Goal: Find specific page/section: Find specific page/section

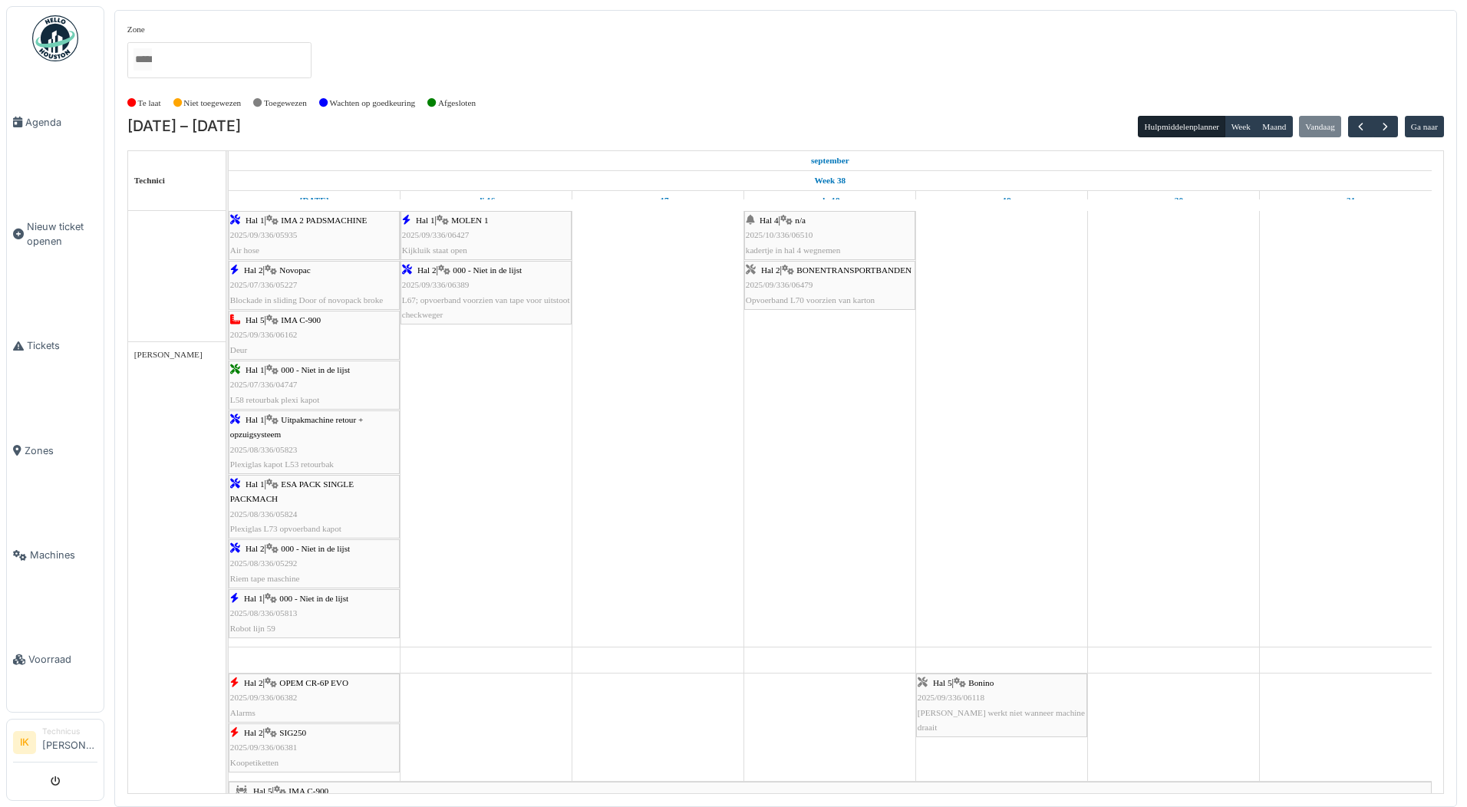
scroll to position [2072, 0]
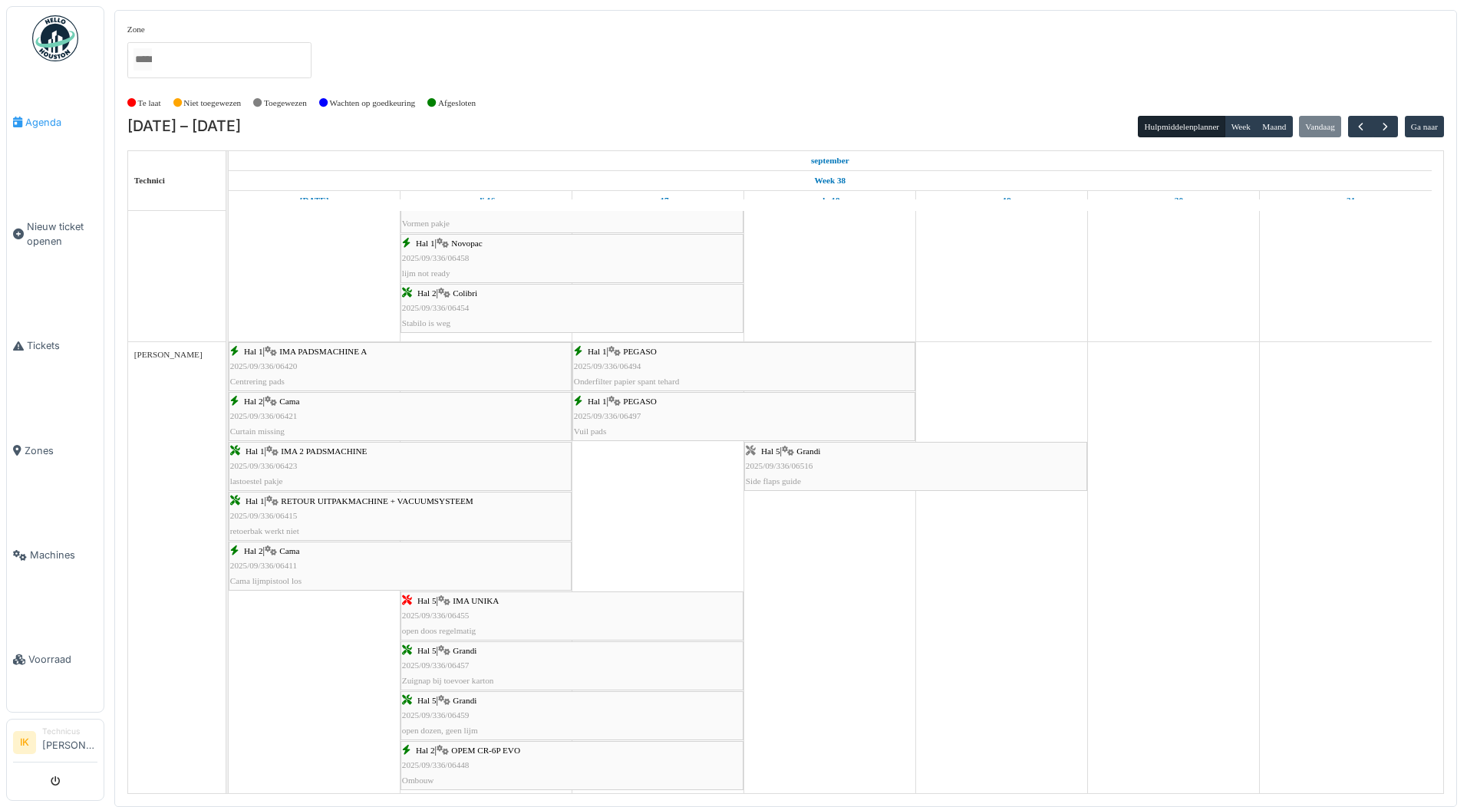
click at [35, 120] on span "Agenda" at bounding box center [61, 122] width 72 height 15
click at [38, 121] on span "Agenda" at bounding box center [61, 122] width 72 height 15
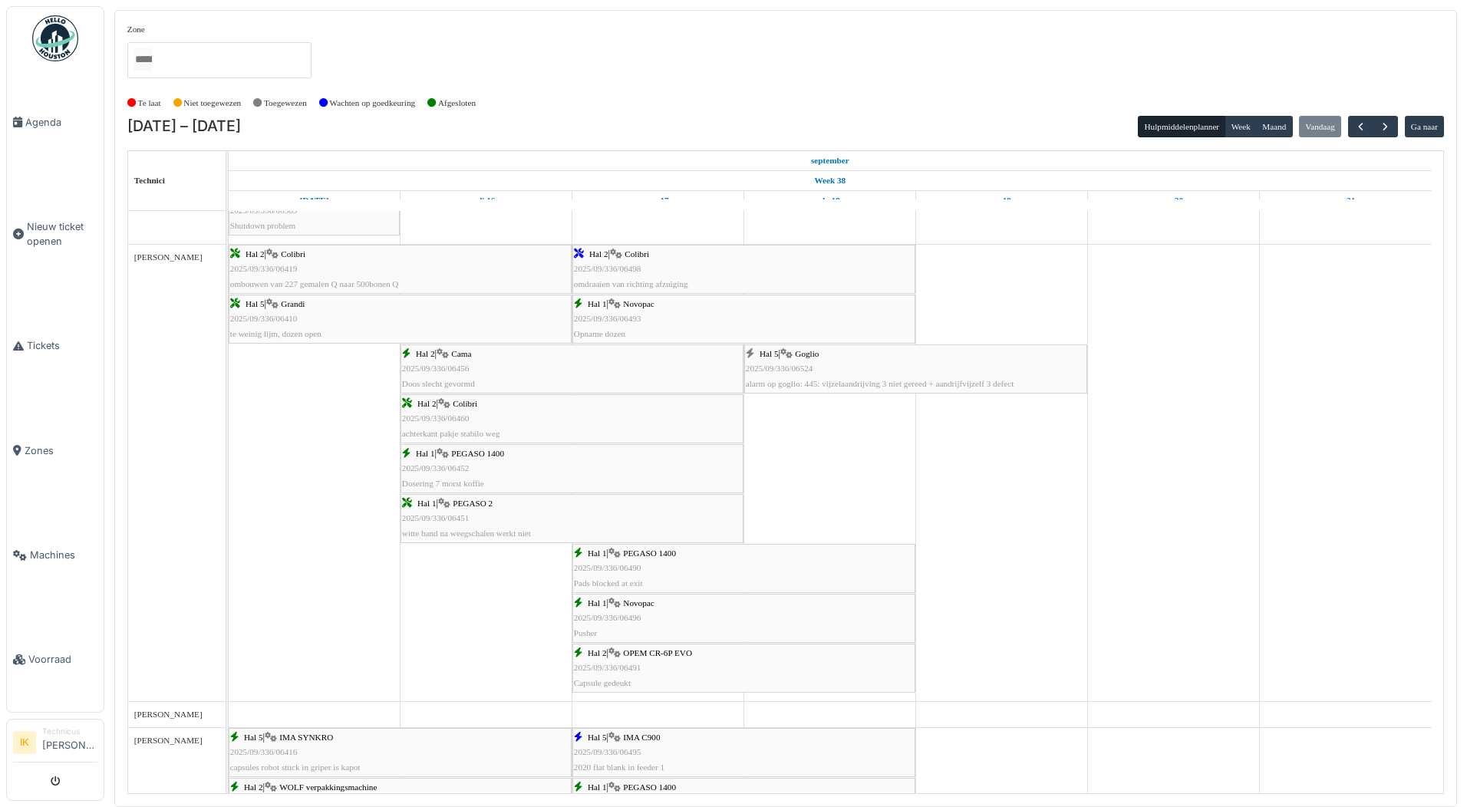
scroll to position [1304, 0]
